Goal: Task Accomplishment & Management: Manage account settings

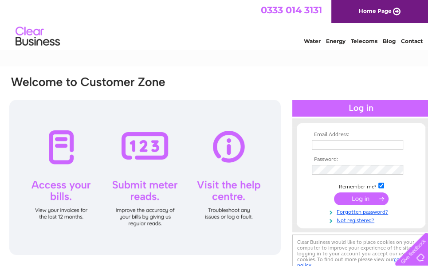
click at [366, 145] on input "text" at bounding box center [357, 145] width 91 height 10
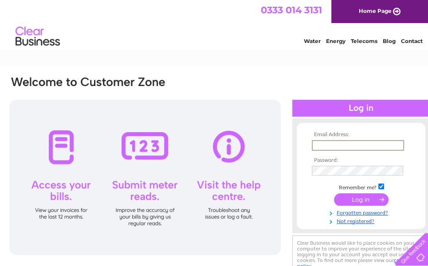
type input "thorleysbakery@gmail.com"
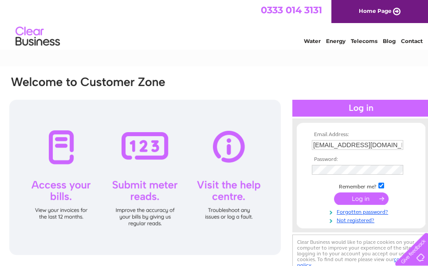
click at [360, 199] on input "submit" at bounding box center [361, 199] width 55 height 12
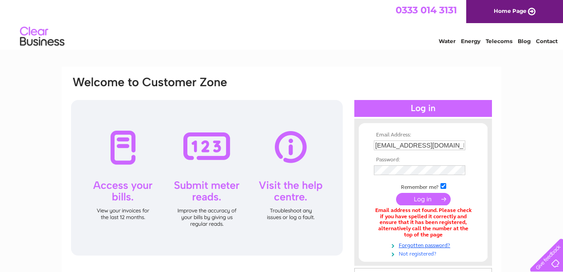
click at [415, 254] on link "Not registered?" at bounding box center [424, 252] width 101 height 8
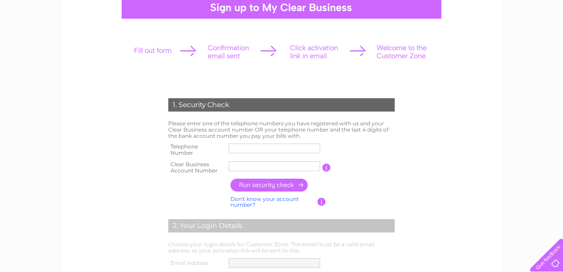
scroll to position [106, 0]
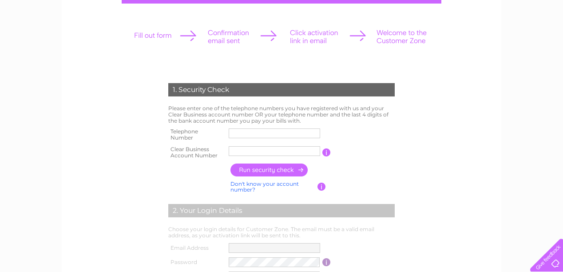
click at [245, 134] on input "text" at bounding box center [273, 133] width 91 height 10
type input "01377253383"
click at [240, 148] on input "text" at bounding box center [273, 151] width 91 height 10
type input "247474"
click at [266, 172] on input "button" at bounding box center [269, 169] width 78 height 13
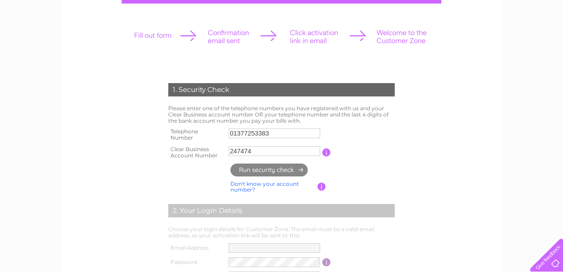
type input "**********"
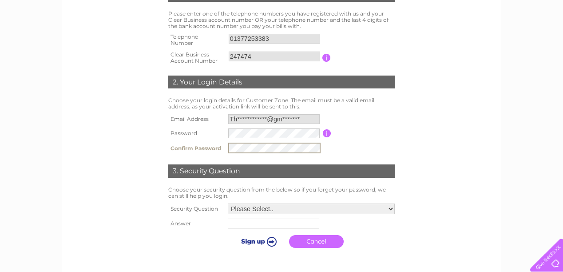
scroll to position [213, 0]
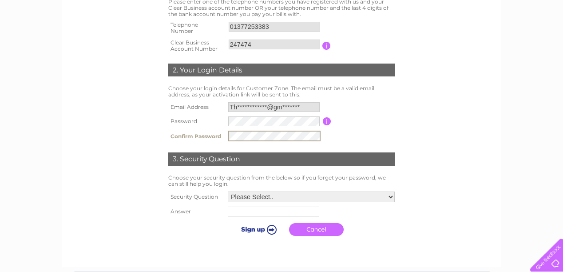
click at [390, 196] on select "Please Select.. In what town or city was your first job? In what town or city d…" at bounding box center [311, 196] width 167 height 11
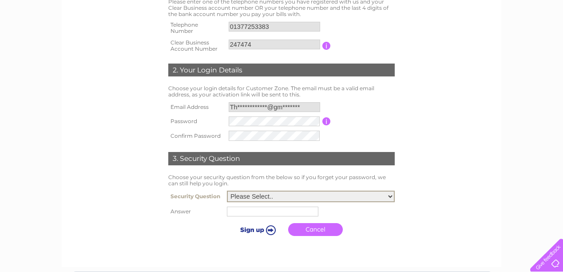
select select "1"
click at [227, 190] on select "Please Select.. In what town or city was your first job? In what town or city d…" at bounding box center [311, 196] width 168 height 12
click at [240, 209] on input "text" at bounding box center [272, 211] width 91 height 10
type input "Driffield"
click at [255, 229] on input "submit" at bounding box center [257, 229] width 55 height 12
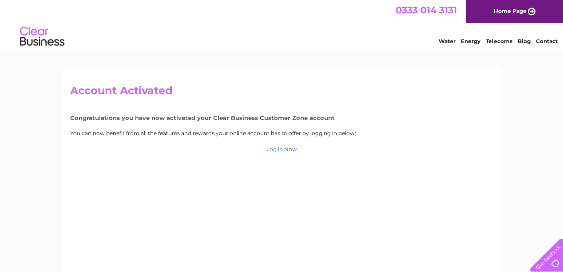
click at [286, 150] on link "Log in Now" at bounding box center [281, 149] width 31 height 7
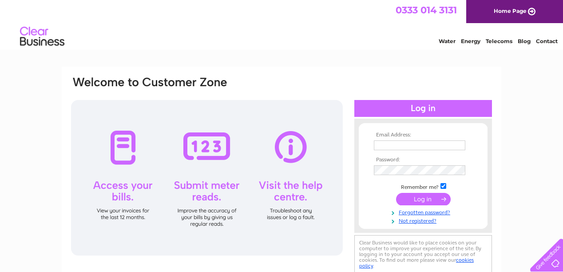
click at [399, 146] on input "text" at bounding box center [419, 145] width 91 height 10
type input "[EMAIL_ADDRESS][DOMAIN_NAME]"
click at [423, 201] on input "submit" at bounding box center [423, 199] width 55 height 12
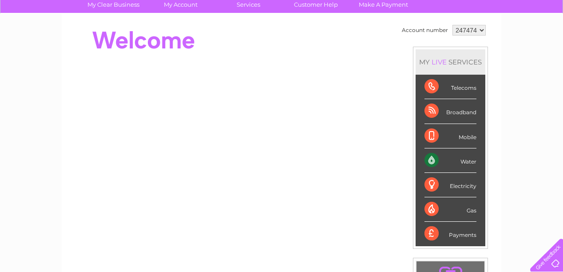
scroll to position [71, 0]
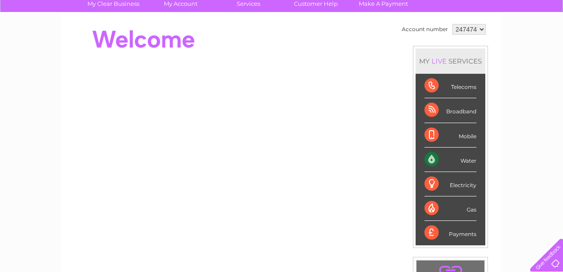
click at [433, 157] on div "Water" at bounding box center [450, 159] width 52 height 24
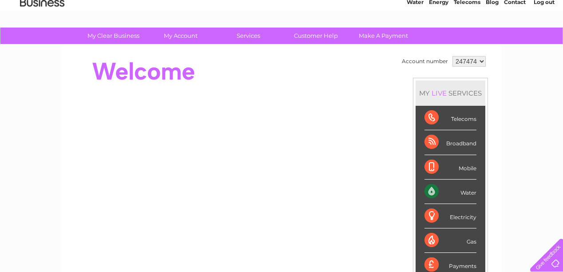
scroll to position [0, 0]
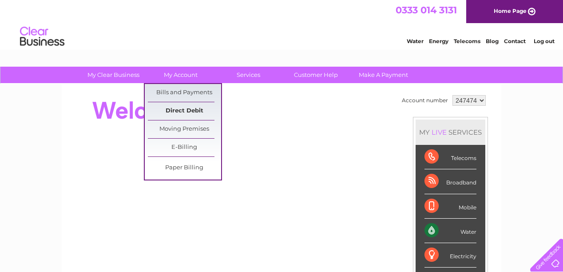
click at [184, 111] on link "Direct Debit" at bounding box center [184, 111] width 73 height 18
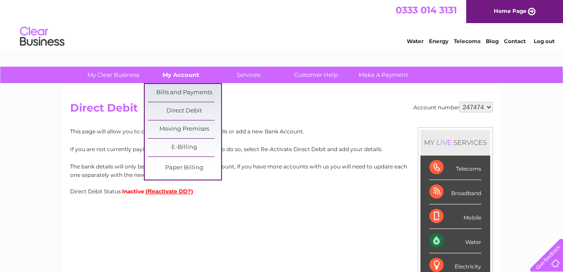
click at [188, 75] on link "My Account" at bounding box center [180, 75] width 73 height 16
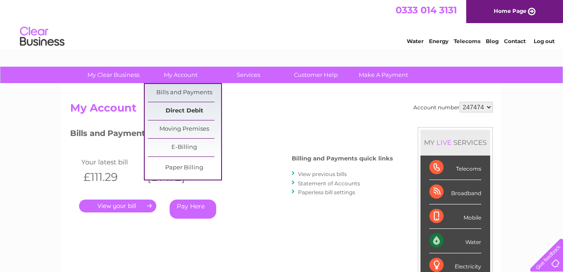
click at [190, 110] on link "Direct Debit" at bounding box center [184, 111] width 73 height 18
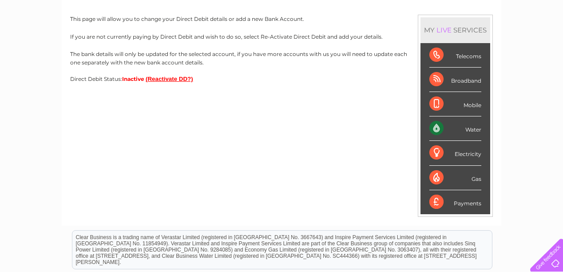
scroll to position [106, 0]
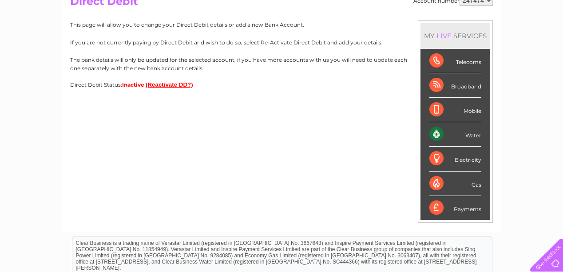
click at [179, 85] on button "(Reactivate DD?)" at bounding box center [169, 84] width 47 height 7
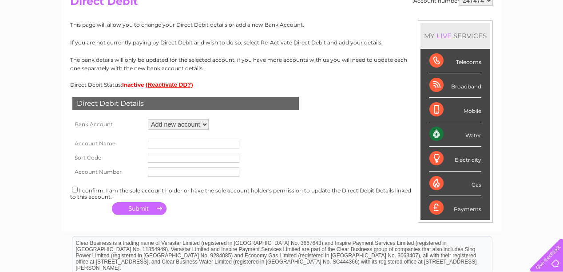
click at [204, 125] on select "Add new account ****0916" at bounding box center [178, 124] width 61 height 11
drag, startPoint x: 335, startPoint y: 165, endPoint x: 330, endPoint y: 162, distance: 5.6
click at [334, 164] on form "Account Name Sort Code Account Number" at bounding box center [281, 155] width 422 height 47
click at [175, 146] on input "text" at bounding box center [193, 143] width 91 height 10
type input "Thorleys limited"
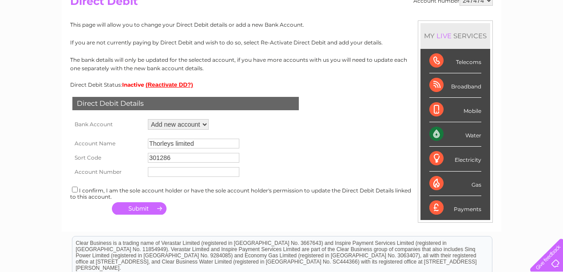
type input "301286"
type input "00490916"
click at [75, 192] on input "checkbox" at bounding box center [75, 189] width 6 height 6
checkbox input "true"
drag, startPoint x: 142, startPoint y: 211, endPoint x: 176, endPoint y: 224, distance: 36.2
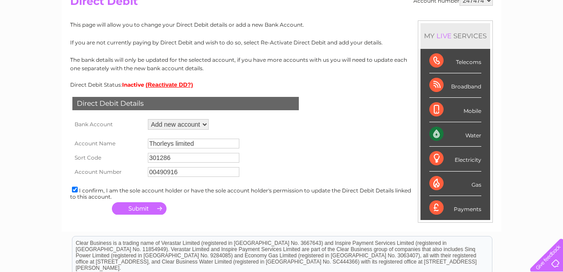
click at [142, 211] on button "button" at bounding box center [139, 208] width 55 height 12
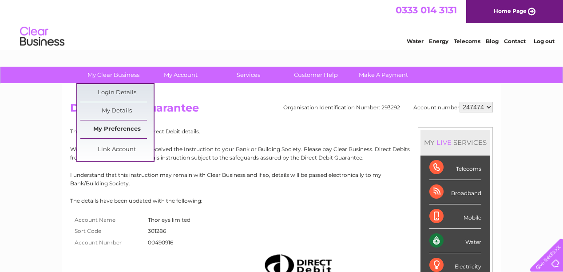
click at [122, 126] on link "My Preferences" at bounding box center [116, 129] width 73 height 18
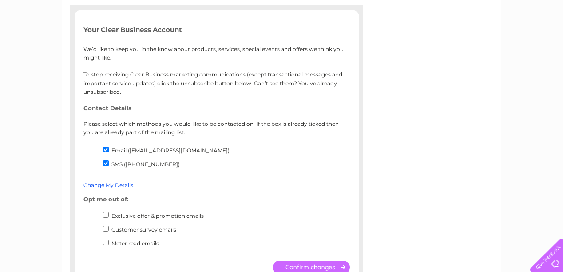
scroll to position [142, 0]
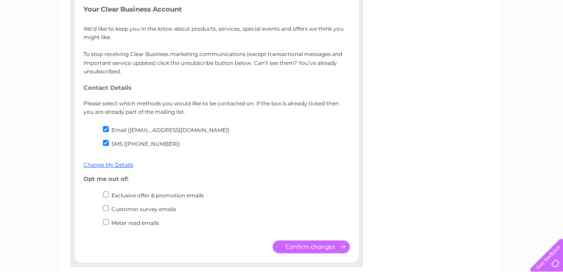
click at [106, 142] on input "SMS (07856320710)" at bounding box center [106, 143] width 6 height 6
checkbox input "false"
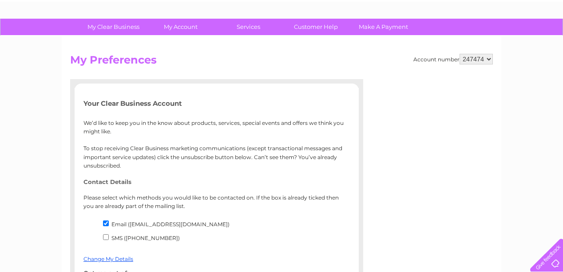
scroll to position [0, 0]
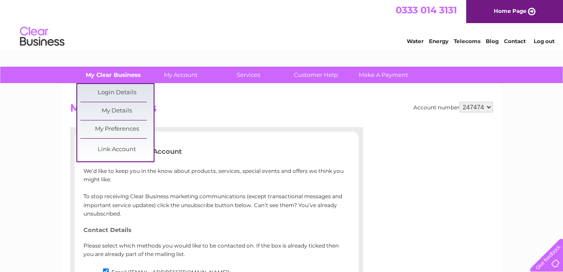
click at [131, 76] on link "My Clear Business" at bounding box center [113, 75] width 73 height 16
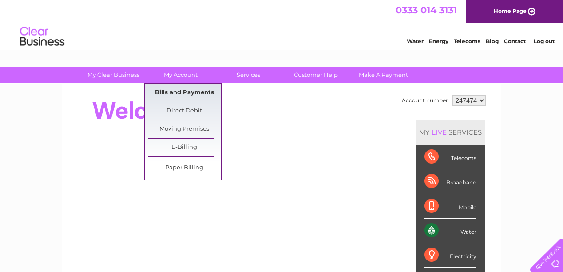
click at [189, 91] on link "Bills and Payments" at bounding box center [184, 93] width 73 height 18
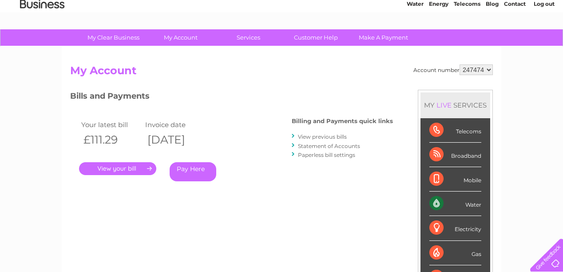
scroll to position [35, 0]
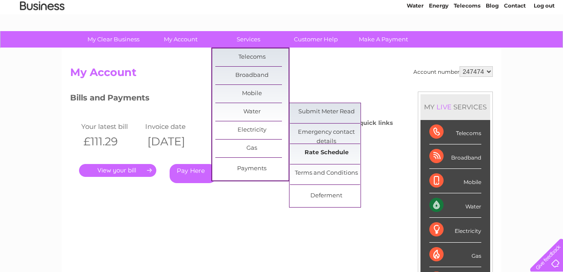
click at [335, 151] on link "Rate Schedule" at bounding box center [326, 153] width 73 height 18
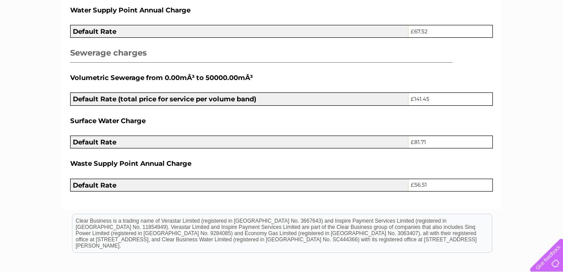
scroll to position [248, 0]
